Goal: Navigation & Orientation: Find specific page/section

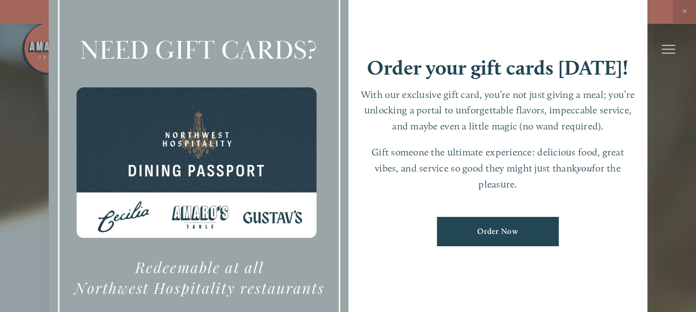
click at [686, 12] on div at bounding box center [348, 156] width 696 height 312
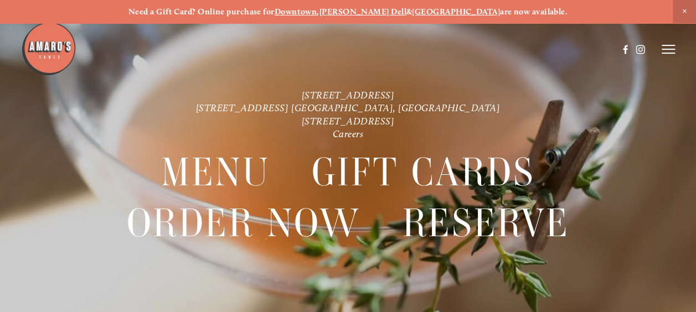
drag, startPoint x: 695, startPoint y: 70, endPoint x: 687, endPoint y: 122, distance: 52.6
click at [687, 122] on div "[STREET_ADDRESS] [STREET_ADDRESS] [GEOGRAPHIC_DATA], [GEOGRAPHIC_DATA] [STREET_…" at bounding box center [348, 179] width 696 height 312
drag, startPoint x: 687, startPoint y: 122, endPoint x: 533, endPoint y: 68, distance: 163.1
click at [442, 70] on div at bounding box center [319, 49] width 597 height 57
click at [665, 48] on icon at bounding box center [668, 49] width 13 height 10
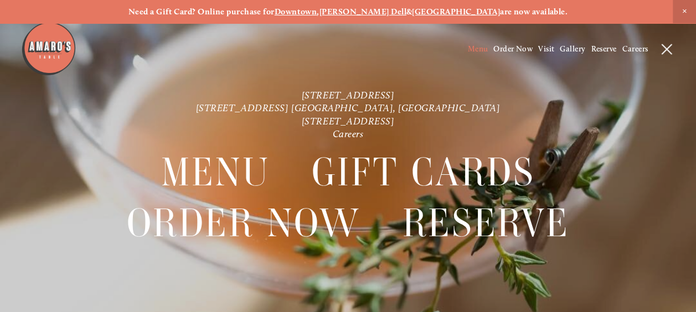
click at [469, 48] on span "Menu" at bounding box center [478, 48] width 20 height 9
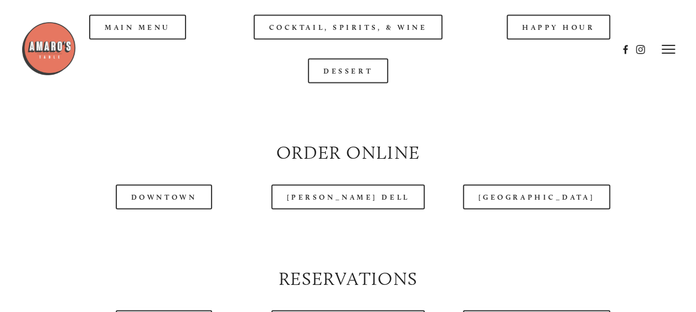
scroll to position [1028, 0]
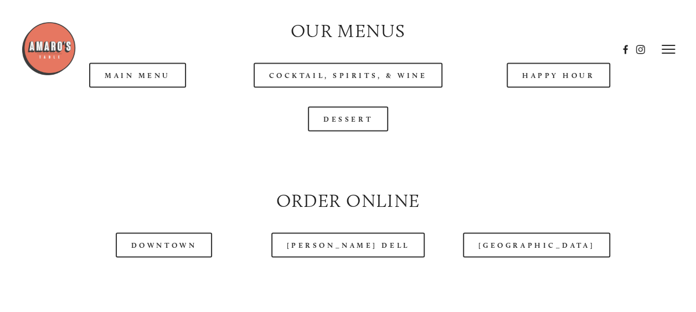
click at [128, 94] on header "Menu Order Now Visit Gallery 0" at bounding box center [348, 49] width 655 height 99
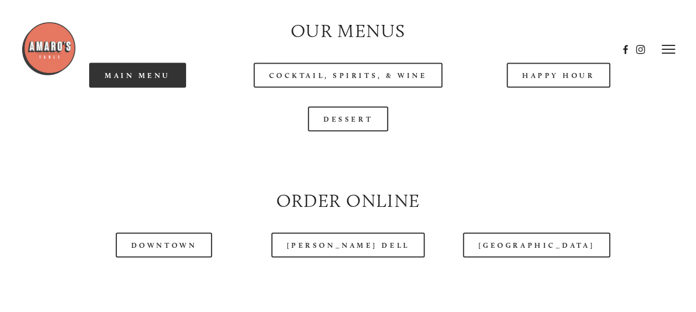
click at [173, 88] on link "Main Menu" at bounding box center [137, 75] width 97 height 25
